Goal: Information Seeking & Learning: Find specific fact

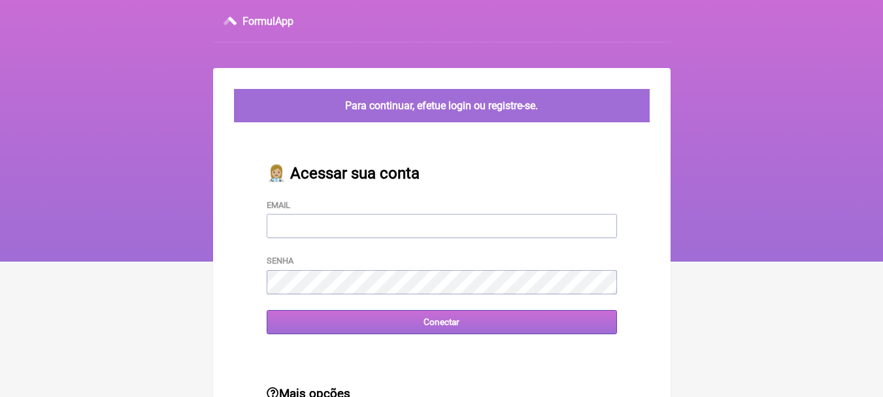
type input "[EMAIL_ADDRESS][DOMAIN_NAME]"
click at [463, 322] on input "Conectar" at bounding box center [442, 322] width 350 height 24
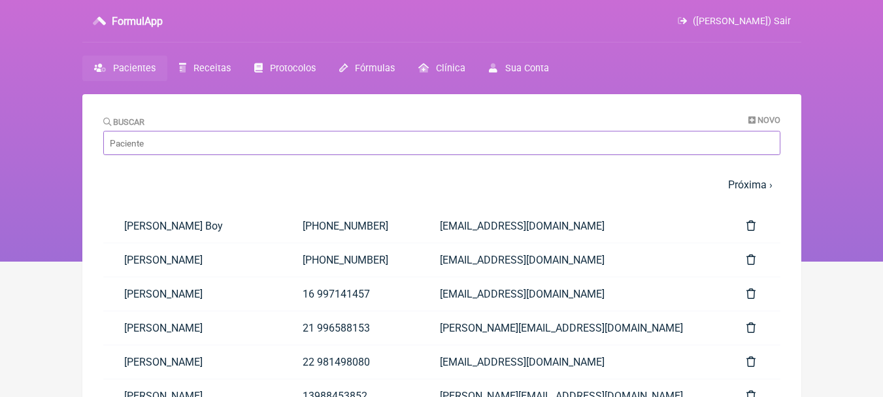
click at [267, 138] on input "Buscar" at bounding box center [441, 143] width 677 height 24
type input "a"
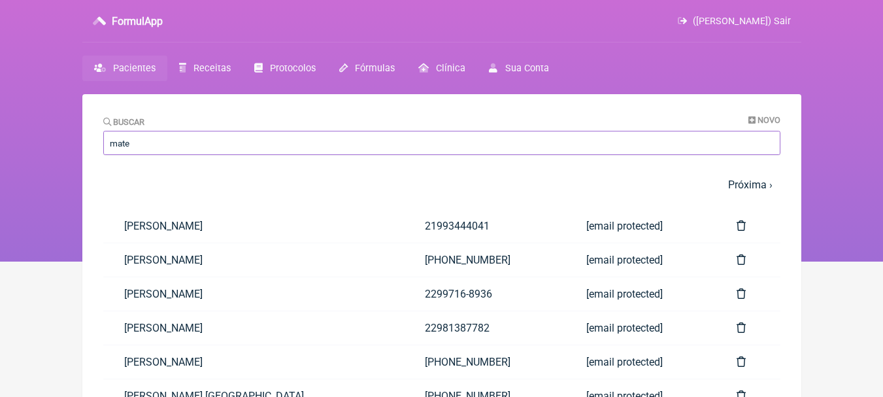
type input "mateu"
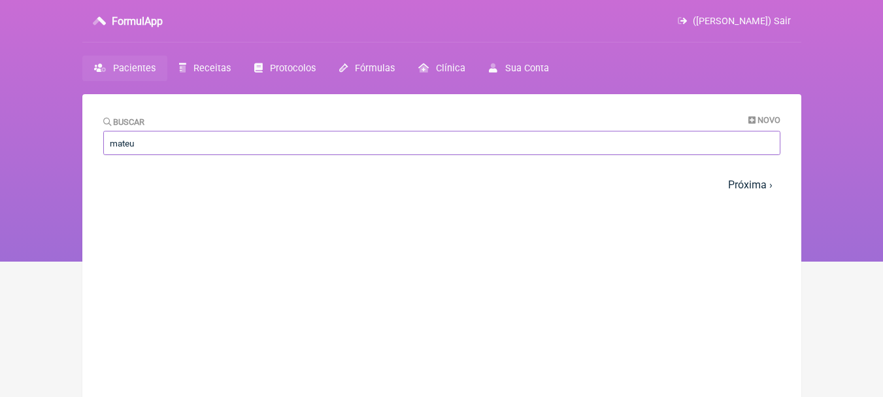
drag, startPoint x: 267, startPoint y: 137, endPoint x: 0, endPoint y: 136, distance: 266.5
click at [0, 136] on div "FormulApp ([PERSON_NAME]) Sair [GEOGRAPHIC_DATA] Receitas Protocolos Fórmulas […" at bounding box center [441, 130] width 883 height 261
click at [4, 133] on nav "FormulApp ([PERSON_NAME]) Sair [GEOGRAPHIC_DATA] Receitas Protocolos Fórmulas […" at bounding box center [441, 130] width 883 height 261
